Goal: Navigation & Orientation: Find specific page/section

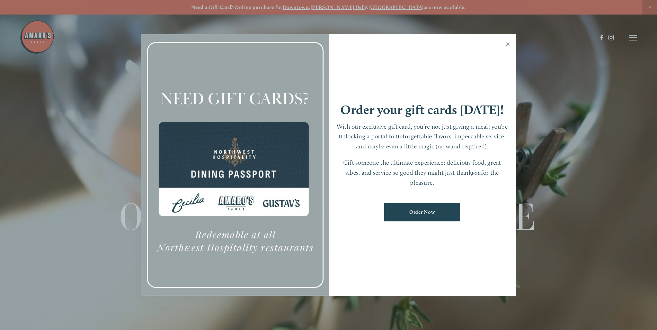
click at [507, 43] on link "Close" at bounding box center [508, 44] width 14 height 19
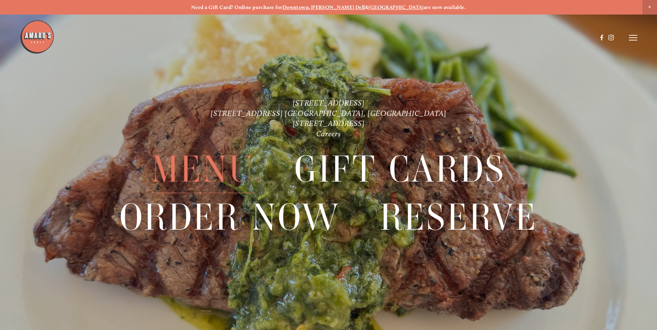
click at [219, 163] on span "Menu" at bounding box center [203, 169] width 103 height 47
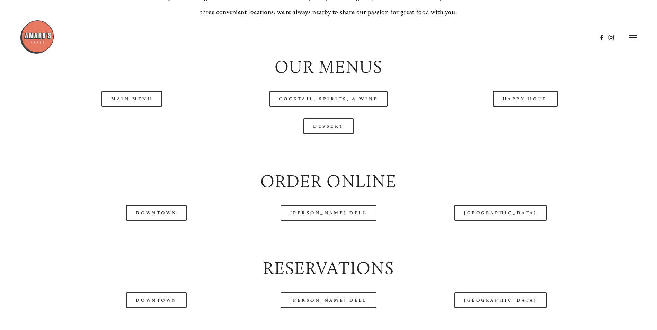
scroll to position [762, 0]
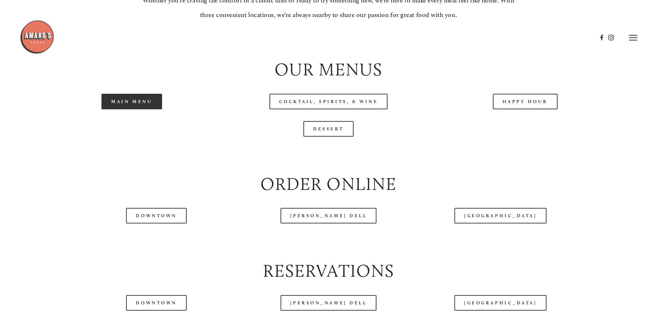
click at [136, 109] on link "Main Menu" at bounding box center [131, 102] width 61 height 16
